Goal: Task Accomplishment & Management: Manage account settings

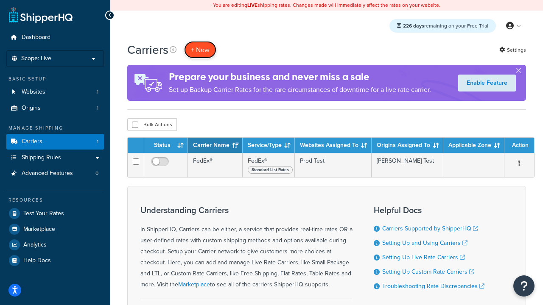
click at [200, 50] on button "+ New" at bounding box center [200, 49] width 32 height 17
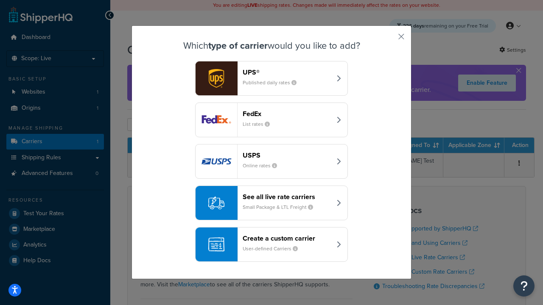
click at [287, 114] on header "FedEx" at bounding box center [287, 114] width 89 height 8
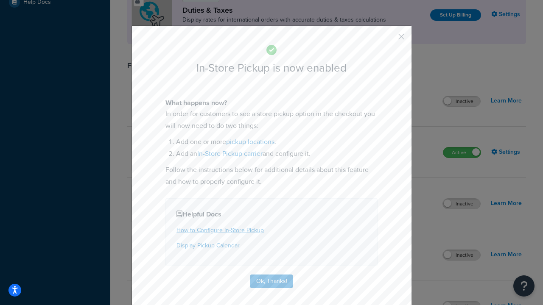
click at [388, 39] on button "button" at bounding box center [389, 40] width 2 height 2
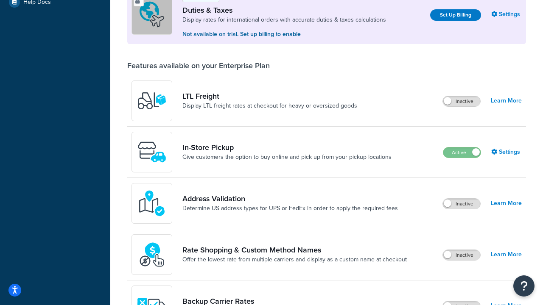
scroll to position [259, 0]
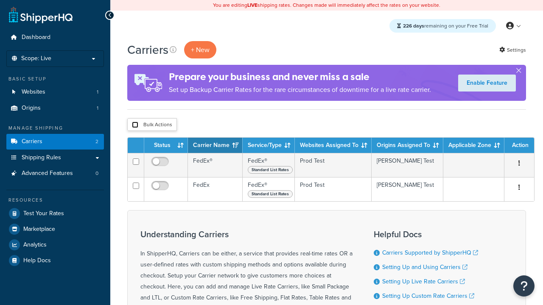
click at [135, 125] on input "checkbox" at bounding box center [135, 125] width 6 height 6
checkbox input "true"
click at [0, 0] on button "Delete" at bounding box center [0, 0] width 0 height 0
